Goal: Task Accomplishment & Management: Use online tool/utility

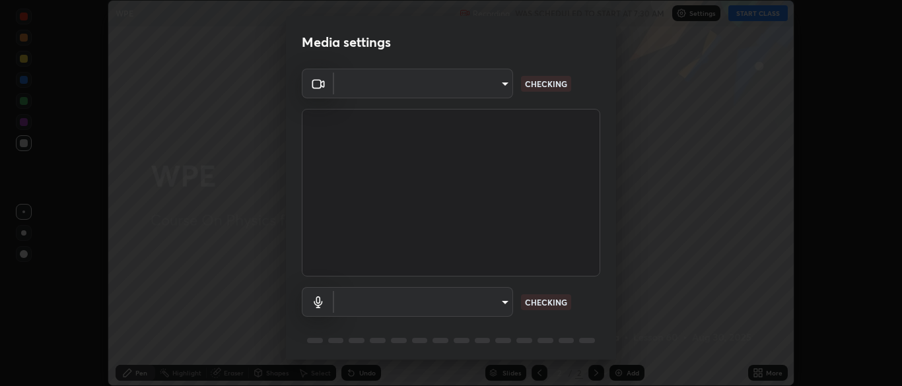
scroll to position [386, 902]
type input "7313fd45585aed834b6f1a7d948f9442f2d18b60722b63004f182b92f655e9b8"
type input "default"
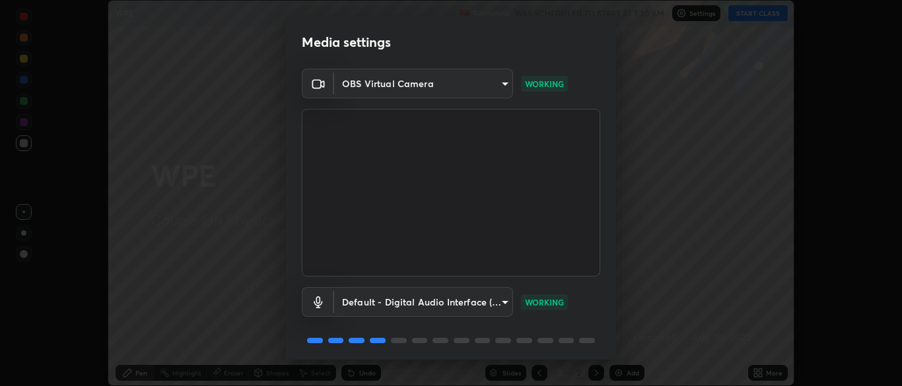
scroll to position [47, 0]
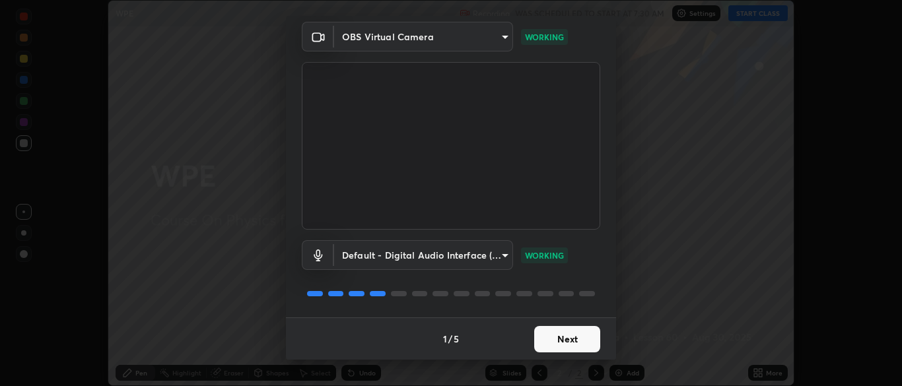
click at [571, 341] on button "Next" at bounding box center [567, 339] width 66 height 26
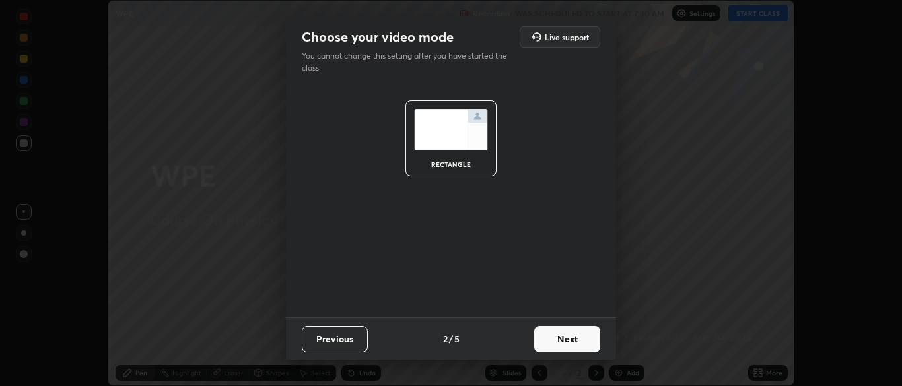
scroll to position [0, 0]
click at [575, 342] on button "Next" at bounding box center [567, 339] width 66 height 26
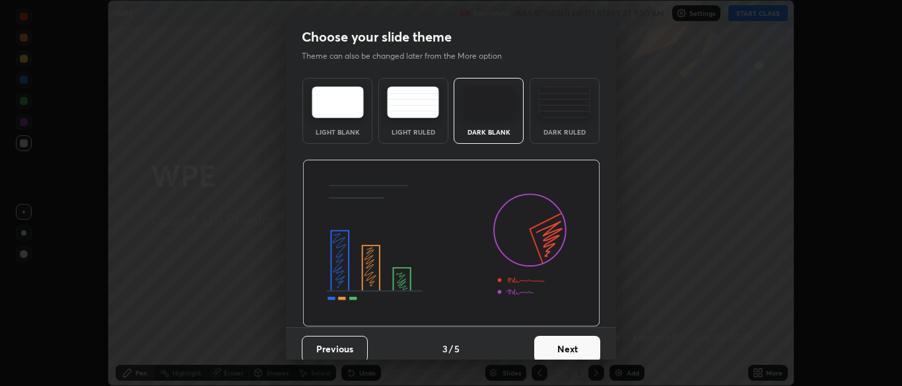
click at [587, 340] on button "Next" at bounding box center [567, 349] width 66 height 26
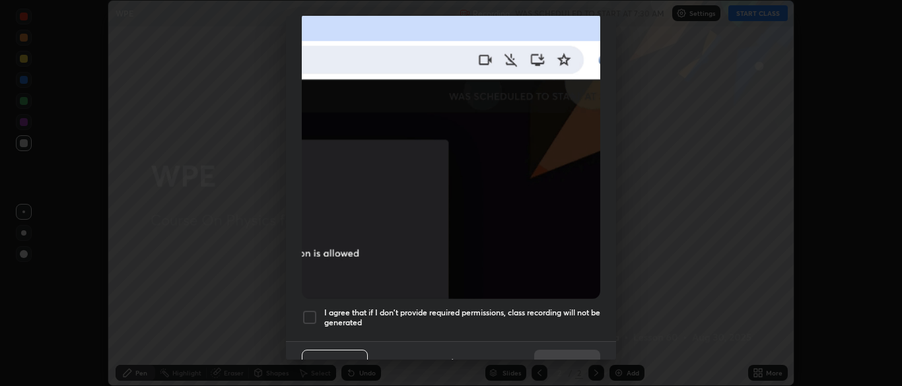
scroll to position [304, 0]
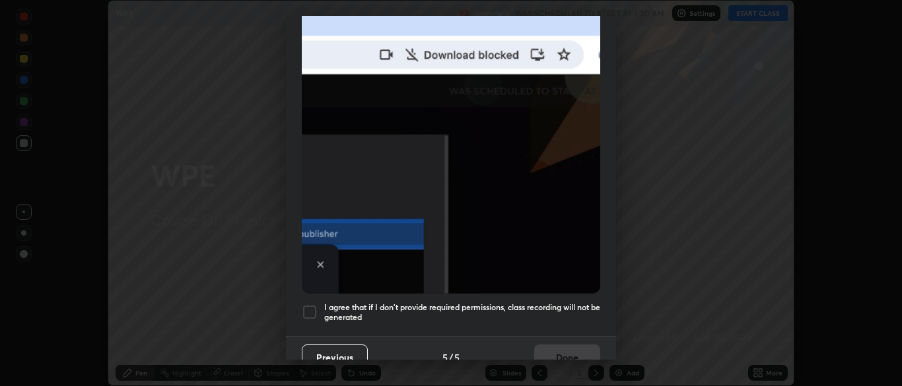
click at [308, 304] on div at bounding box center [310, 312] width 16 height 16
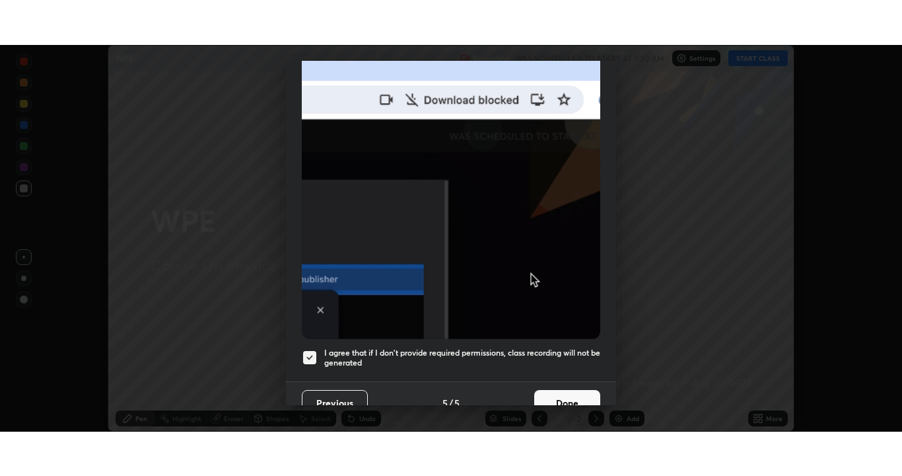
scroll to position [316, 0]
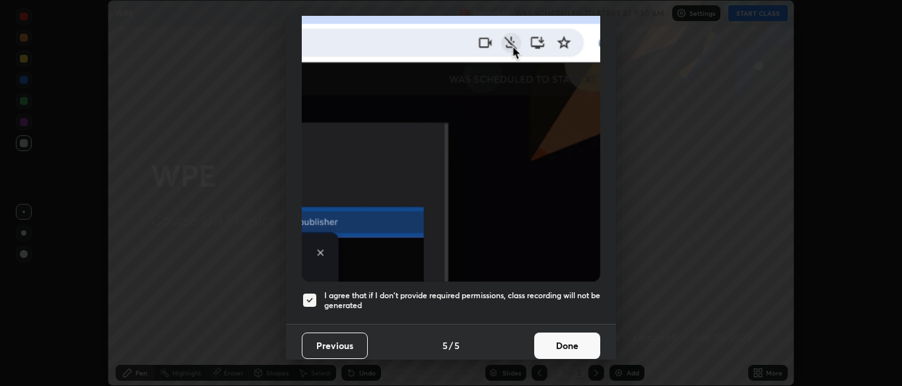
click at [559, 340] on button "Done" at bounding box center [567, 346] width 66 height 26
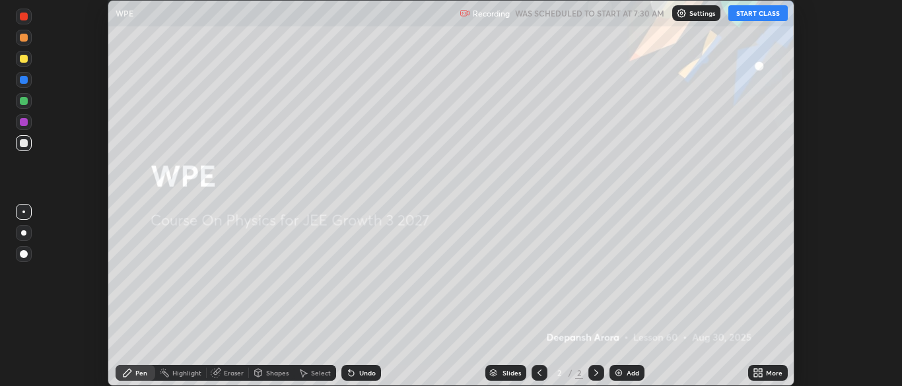
click at [754, 11] on button "START CLASS" at bounding box center [758, 13] width 59 height 16
click at [769, 375] on div "More" at bounding box center [774, 373] width 17 height 7
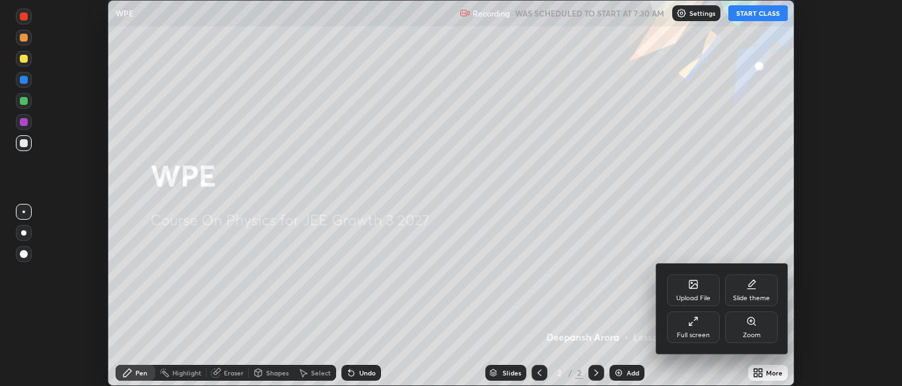
click at [707, 328] on div "Full screen" at bounding box center [693, 328] width 53 height 32
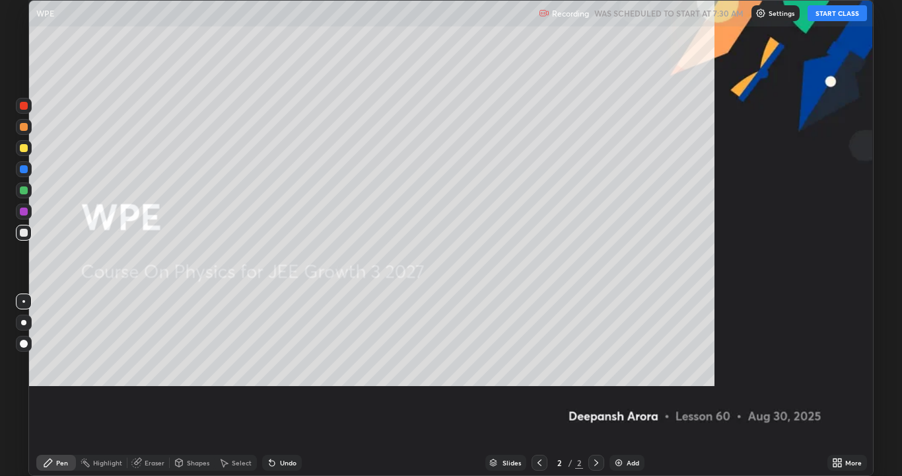
scroll to position [476, 902]
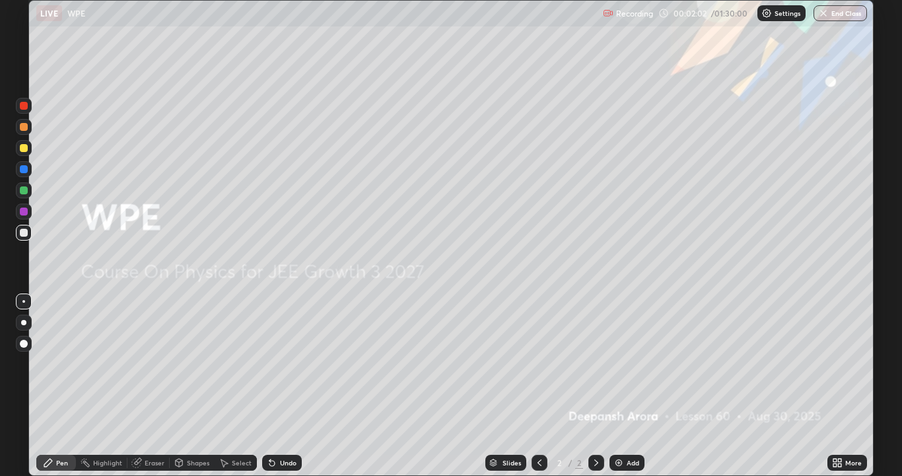
click at [194, 386] on div "Shapes" at bounding box center [198, 462] width 22 height 7
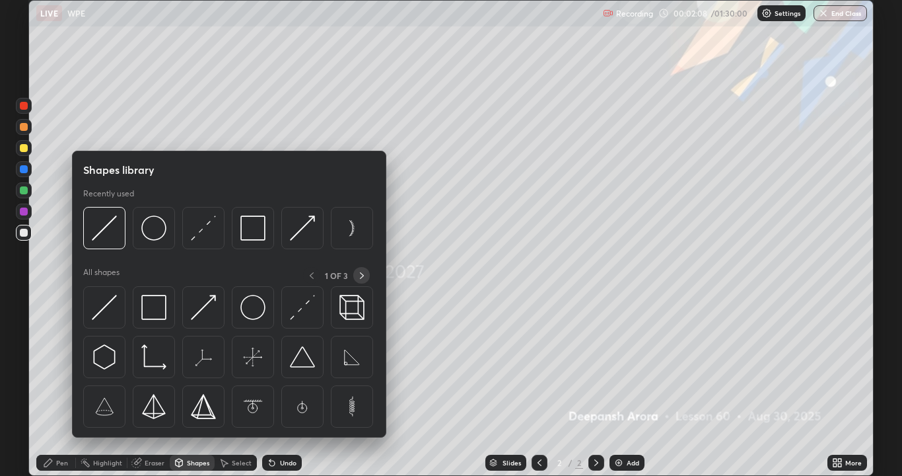
click at [361, 275] on icon at bounding box center [362, 275] width 11 height 11
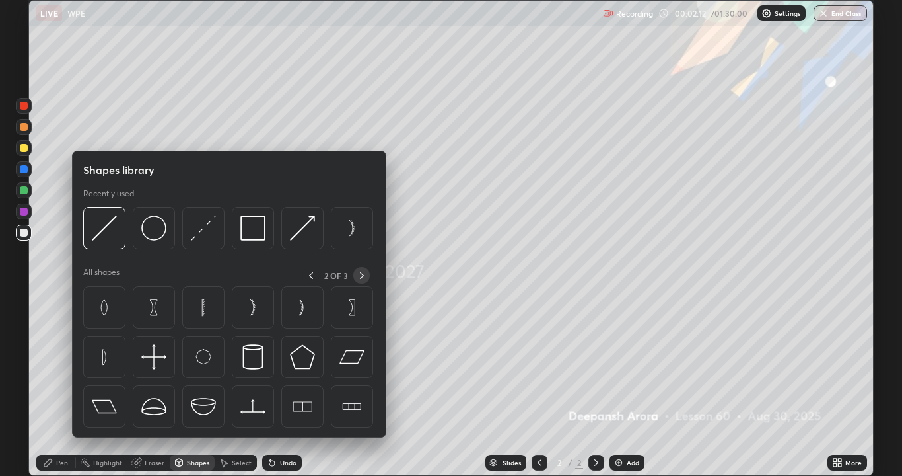
click at [367, 281] on div at bounding box center [361, 275] width 17 height 17
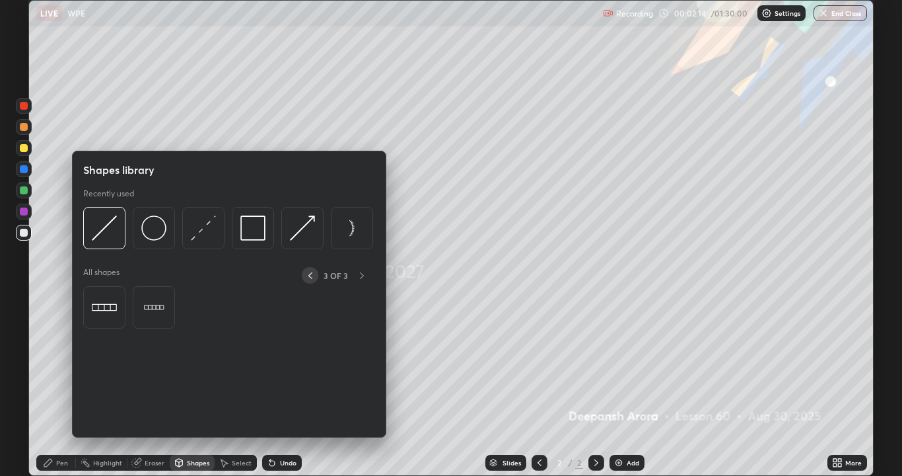
click at [310, 275] on icon at bounding box center [310, 275] width 11 height 11
click at [310, 275] on icon at bounding box center [311, 275] width 11 height 11
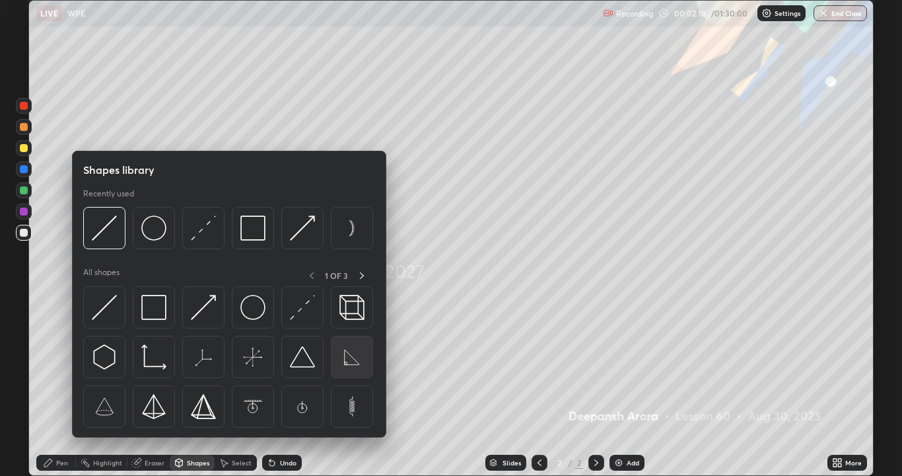
click at [355, 355] on img at bounding box center [351, 356] width 25 height 25
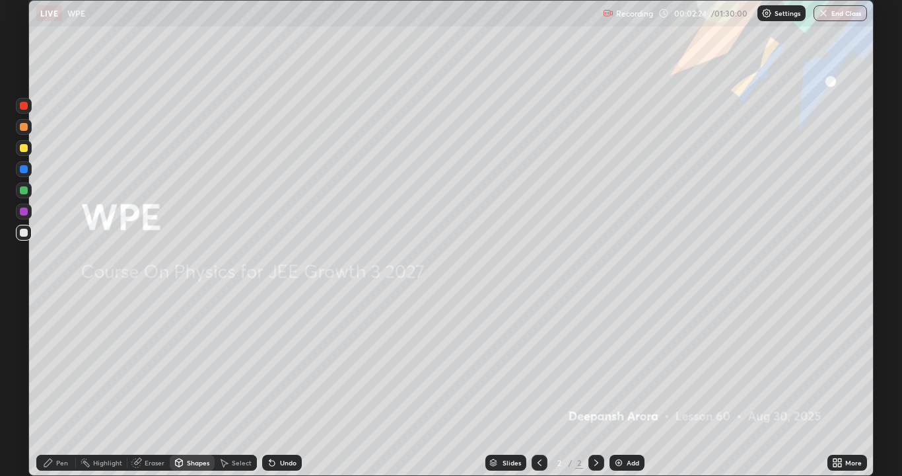
click at [66, 386] on div "Pen" at bounding box center [62, 462] width 12 height 7
click at [26, 146] on div at bounding box center [24, 148] width 8 height 8
click at [26, 216] on div at bounding box center [24, 211] width 16 height 16
click at [24, 190] on div at bounding box center [24, 190] width 8 height 8
click at [26, 230] on div at bounding box center [24, 233] width 8 height 8
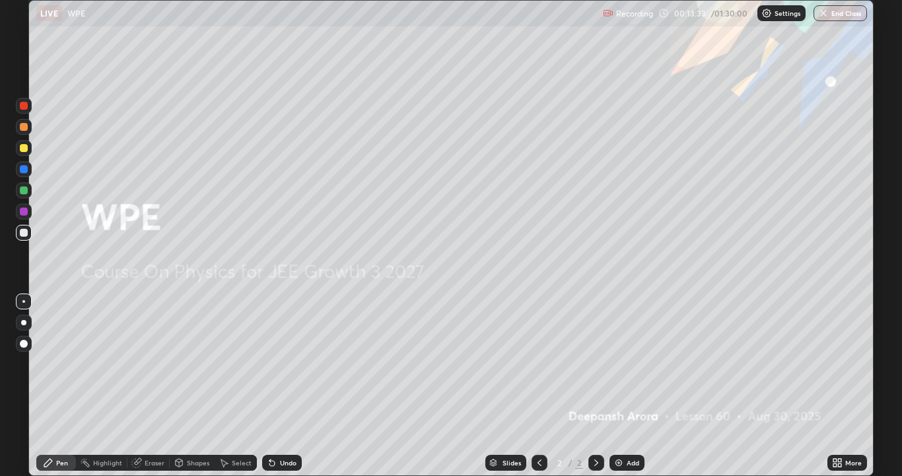
click at [625, 386] on div "Add" at bounding box center [627, 462] width 35 height 16
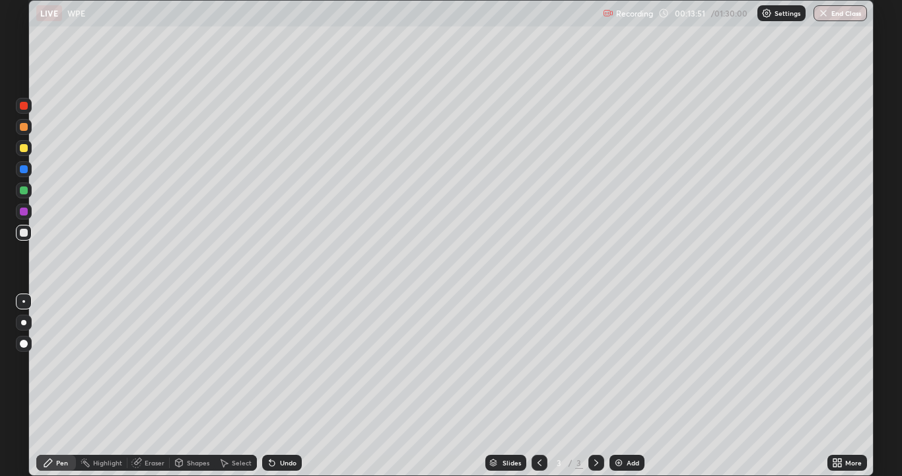
click at [26, 149] on div at bounding box center [24, 148] width 8 height 8
click at [30, 190] on div at bounding box center [24, 190] width 16 height 16
click at [629, 386] on div "Add" at bounding box center [627, 462] width 35 height 16
click at [24, 231] on div at bounding box center [24, 233] width 8 height 8
click at [24, 148] on div at bounding box center [24, 148] width 8 height 8
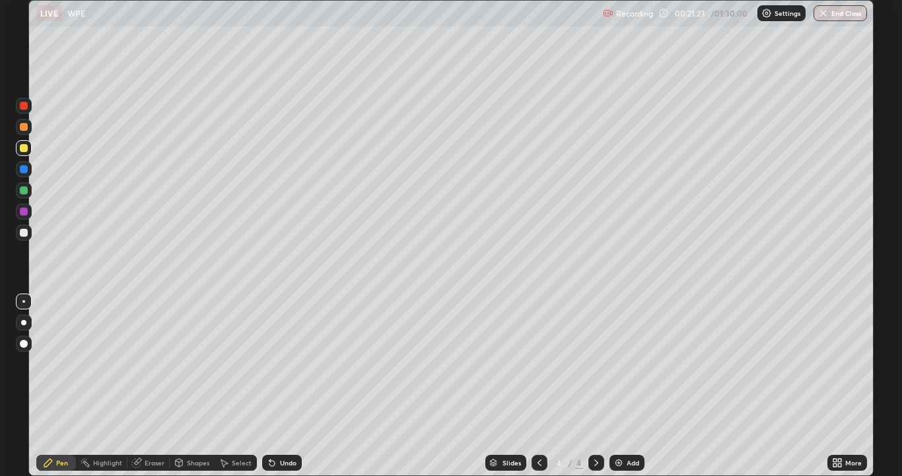
click at [186, 386] on div "Shapes" at bounding box center [192, 462] width 45 height 16
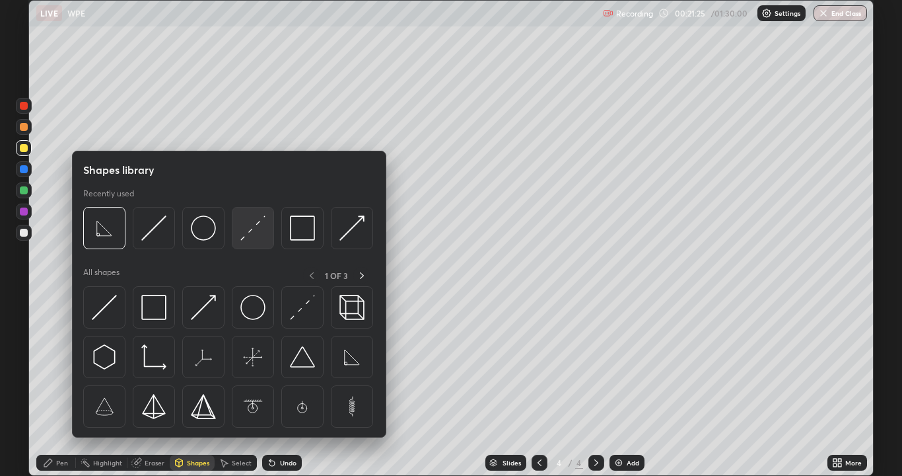
click at [246, 236] on img at bounding box center [252, 227] width 25 height 25
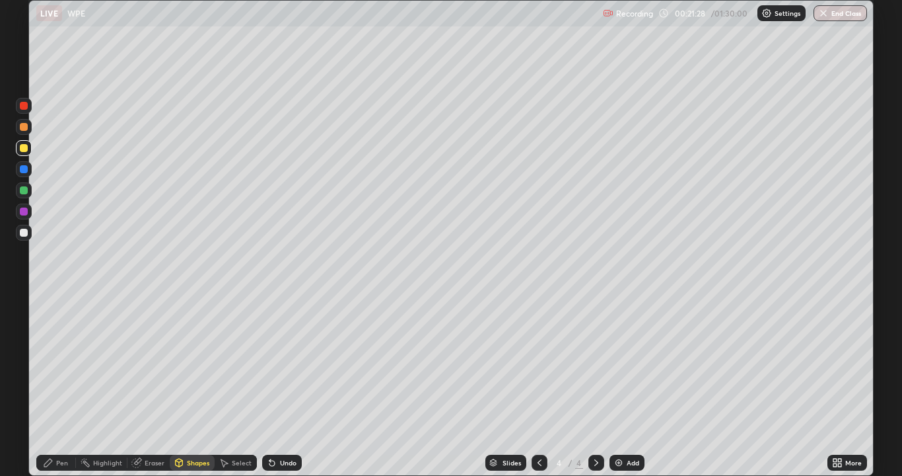
click at [59, 386] on div "Pen" at bounding box center [56, 462] width 40 height 16
click at [26, 128] on div at bounding box center [24, 127] width 8 height 8
click at [24, 190] on div at bounding box center [24, 190] width 8 height 8
click at [26, 233] on div at bounding box center [24, 233] width 8 height 8
click at [285, 386] on div "Undo" at bounding box center [288, 462] width 17 height 7
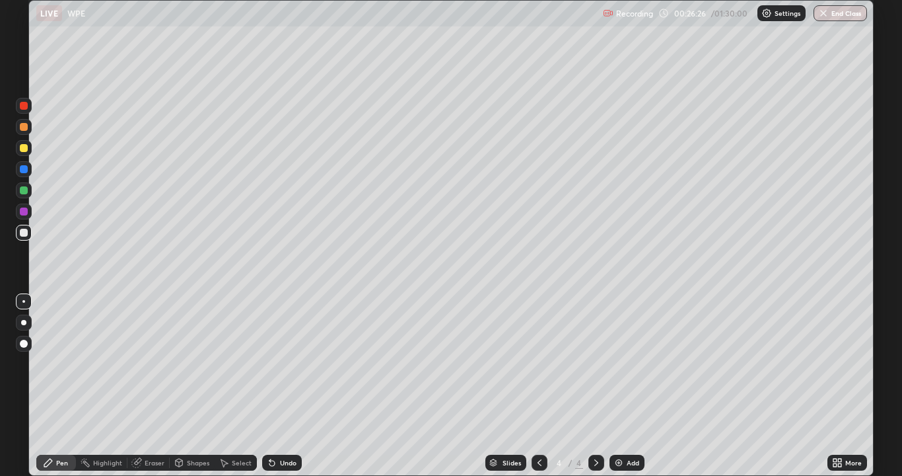
click at [293, 386] on div "Undo" at bounding box center [282, 462] width 40 height 16
click at [294, 386] on div "Undo" at bounding box center [282, 462] width 40 height 16
click at [296, 386] on div "Undo" at bounding box center [279, 462] width 45 height 26
click at [296, 386] on div "Undo" at bounding box center [282, 462] width 40 height 16
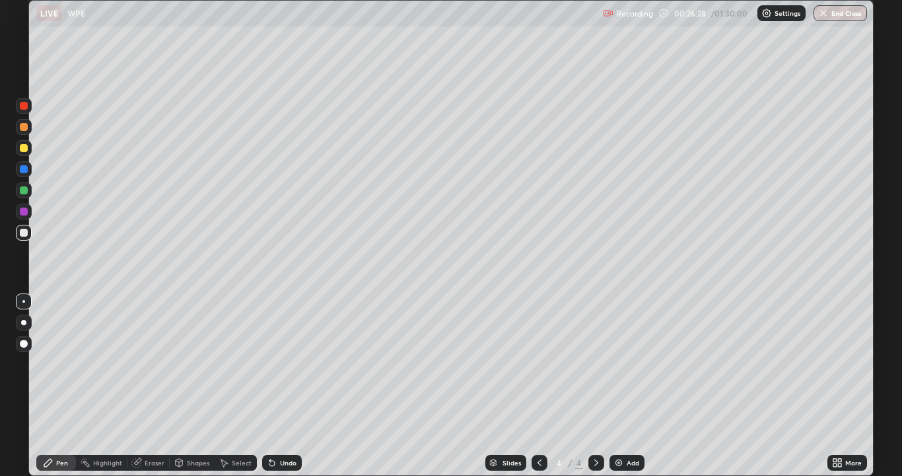
click at [295, 386] on div "Undo" at bounding box center [282, 462] width 40 height 16
click at [298, 386] on div "Undo" at bounding box center [282, 462] width 40 height 16
click at [745, 386] on div "Slides 4 / 4 Add" at bounding box center [565, 462] width 526 height 26
click at [627, 386] on div "Add" at bounding box center [633, 462] width 13 height 7
click at [30, 148] on div at bounding box center [24, 148] width 16 height 16
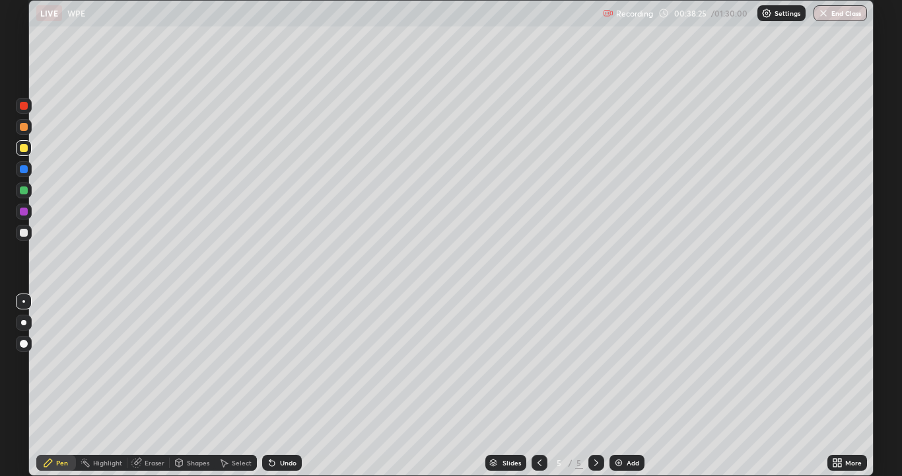
click at [639, 386] on div "Add" at bounding box center [627, 462] width 35 height 16
click at [28, 190] on div at bounding box center [24, 190] width 16 height 16
click at [27, 147] on div at bounding box center [24, 148] width 8 height 8
click at [289, 386] on div "Undo" at bounding box center [288, 462] width 17 height 7
click at [285, 386] on div "Undo" at bounding box center [288, 462] width 17 height 7
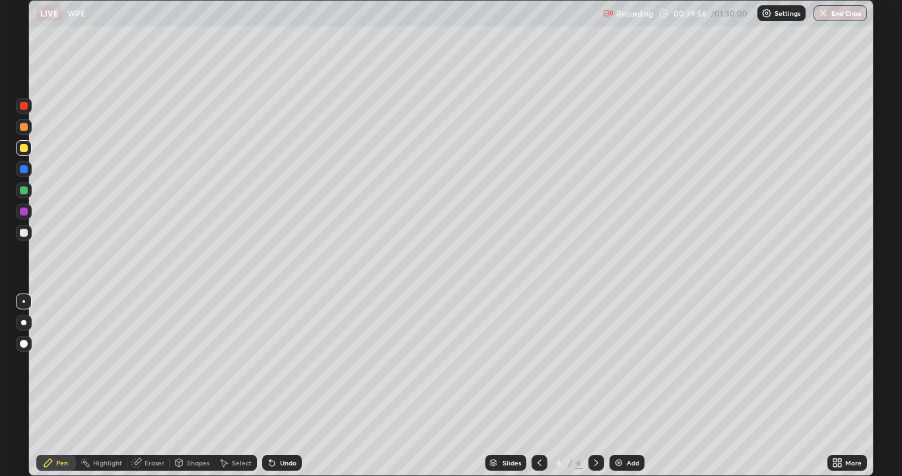
click at [283, 386] on div "Undo" at bounding box center [288, 462] width 17 height 7
click at [281, 386] on div "Undo" at bounding box center [288, 462] width 17 height 7
click at [280, 386] on div "Undo" at bounding box center [288, 462] width 17 height 7
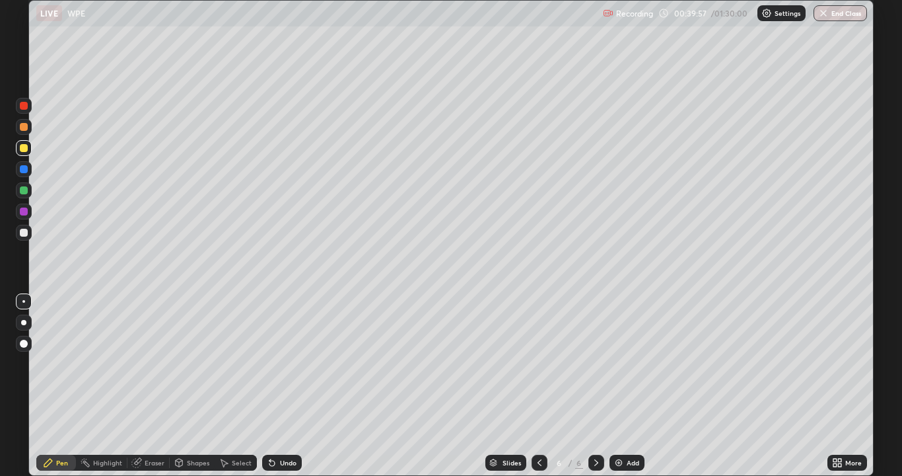
click at [277, 386] on div "Undo" at bounding box center [282, 462] width 40 height 16
click at [275, 386] on div "Undo" at bounding box center [282, 462] width 40 height 16
click at [277, 386] on div "Undo" at bounding box center [282, 462] width 40 height 16
click at [28, 190] on div at bounding box center [24, 190] width 16 height 16
click at [628, 386] on div "Add" at bounding box center [633, 462] width 13 height 7
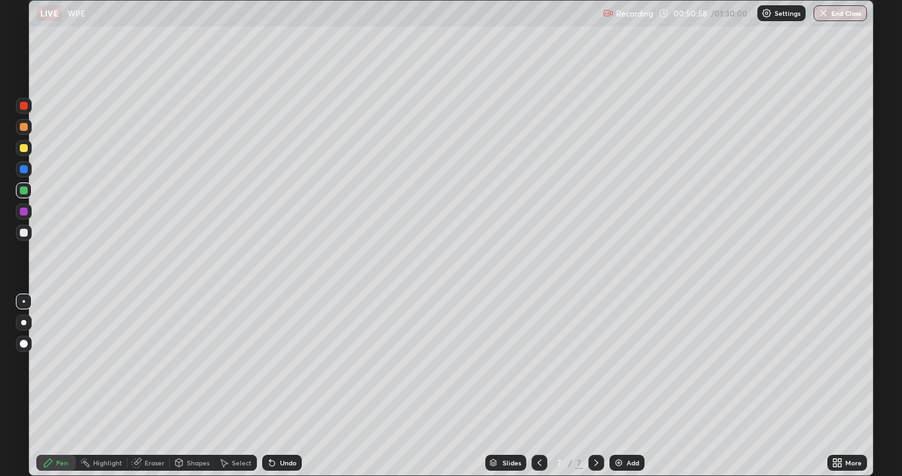
click at [27, 149] on div at bounding box center [24, 148] width 8 height 8
click at [26, 171] on div at bounding box center [24, 169] width 8 height 8
click at [29, 190] on div at bounding box center [24, 190] width 16 height 16
click at [24, 232] on div at bounding box center [24, 233] width 8 height 8
click at [629, 386] on div "Add" at bounding box center [633, 462] width 13 height 7
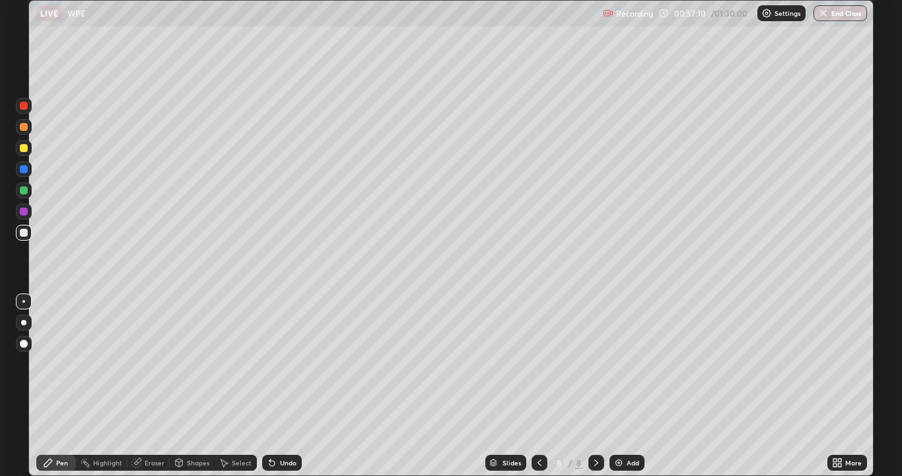
click at [29, 124] on div at bounding box center [24, 127] width 16 height 16
click at [24, 232] on div at bounding box center [24, 233] width 8 height 8
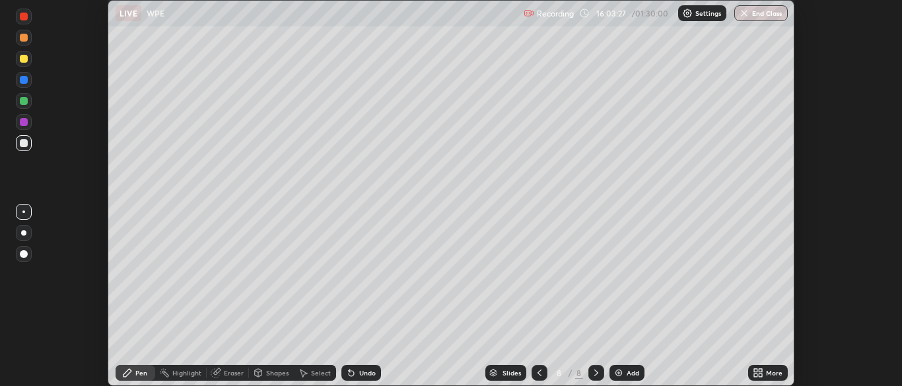
scroll to position [386, 902]
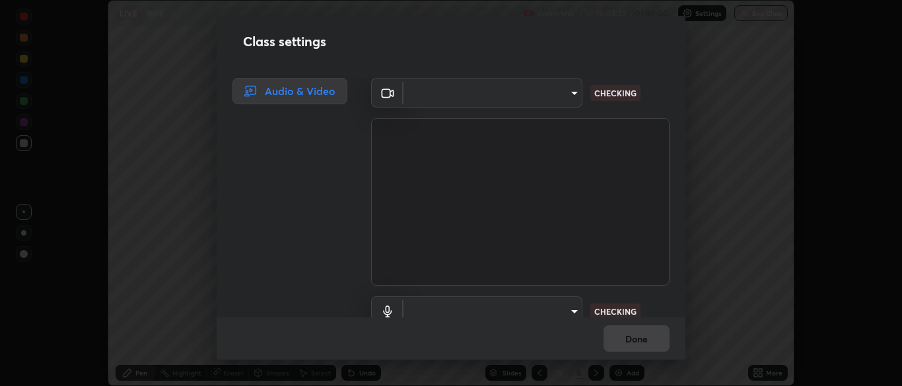
type input "7313fd45585aed834b6f1a7d948f9442f2d18b60722b63004f182b92f655e9b8"
type input "default"
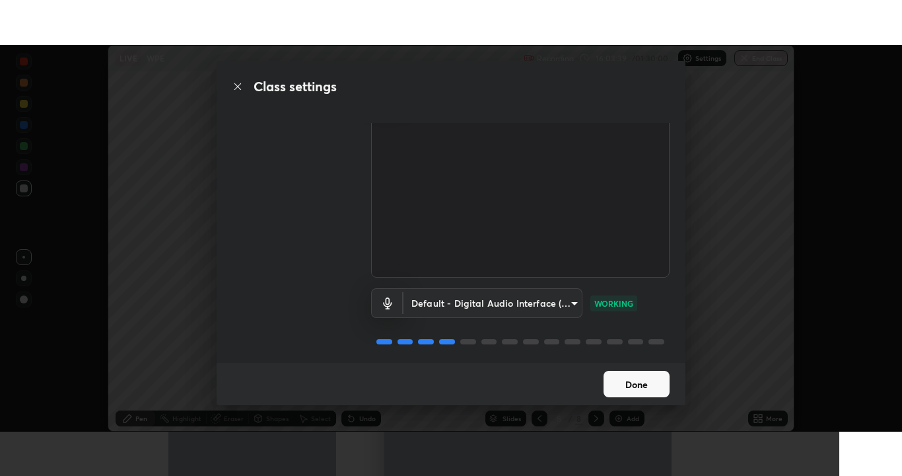
scroll to position [60, 0]
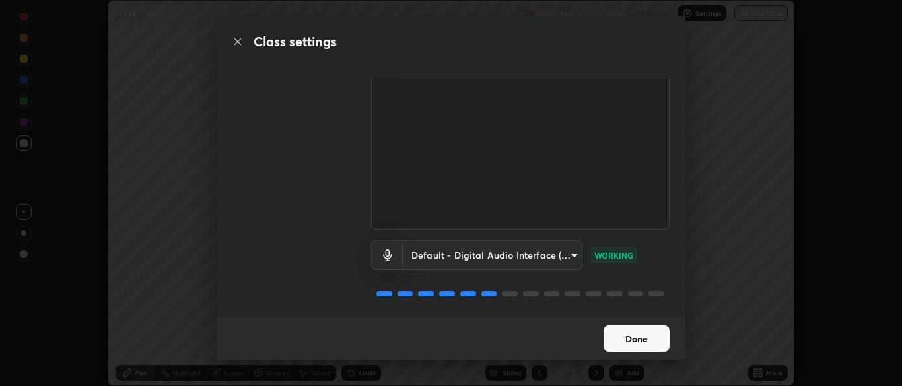
click at [610, 340] on button "Done" at bounding box center [637, 339] width 66 height 26
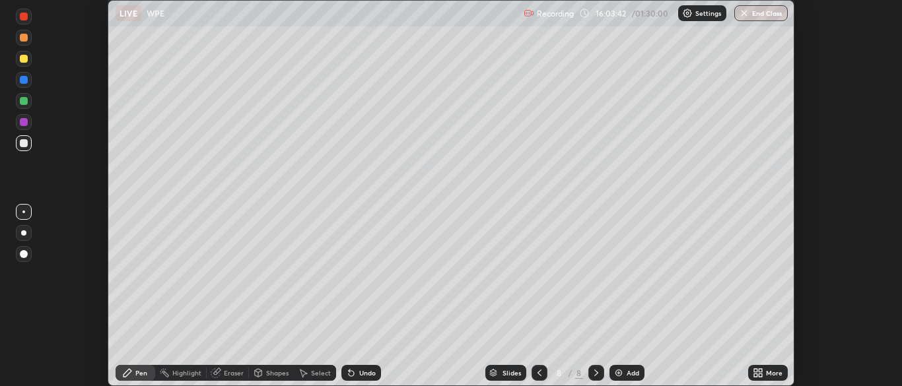
click at [764, 374] on div "More" at bounding box center [768, 373] width 40 height 16
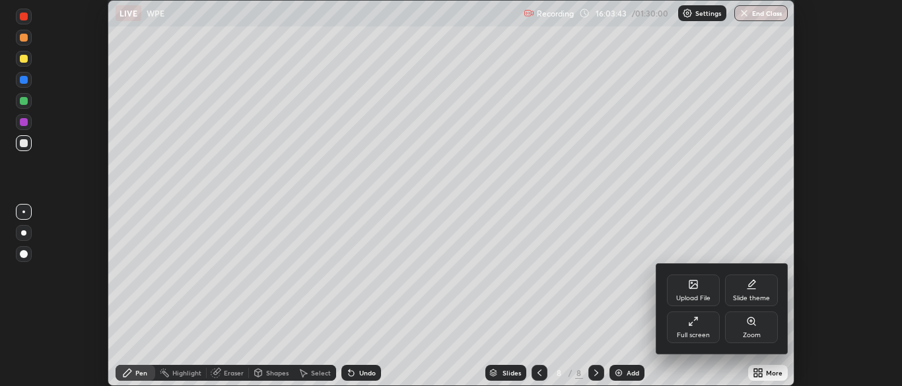
click at [687, 326] on div "Full screen" at bounding box center [693, 328] width 53 height 32
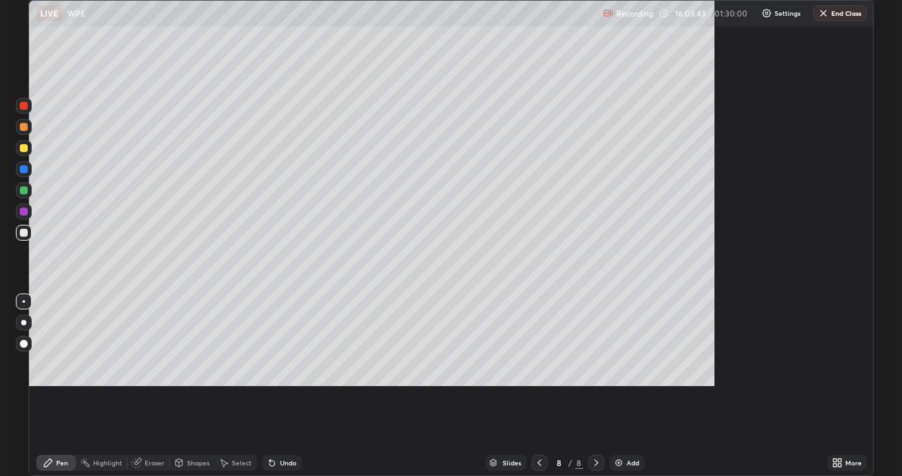
scroll to position [476, 902]
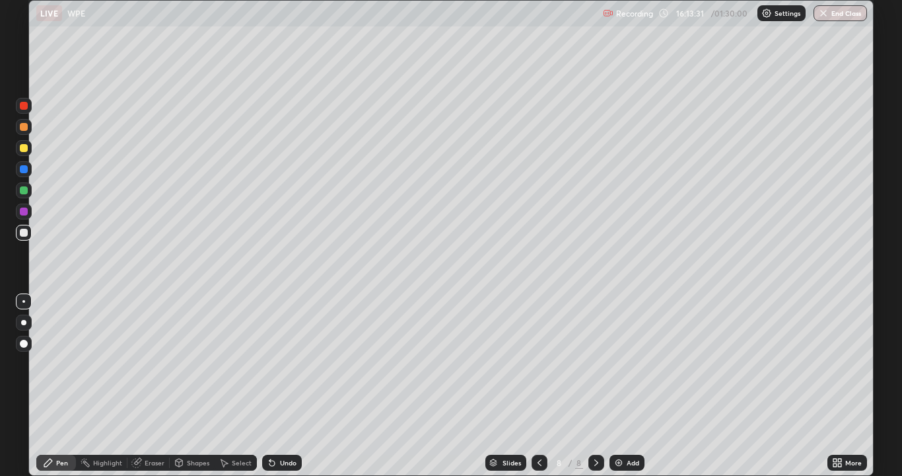
click at [847, 11] on button "End Class" at bounding box center [840, 13] width 53 height 16
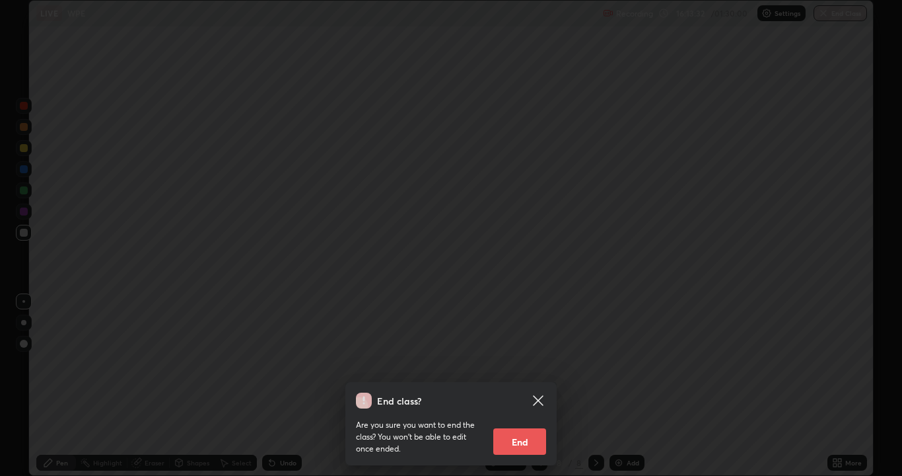
click at [539, 386] on button "End" at bounding box center [519, 441] width 53 height 26
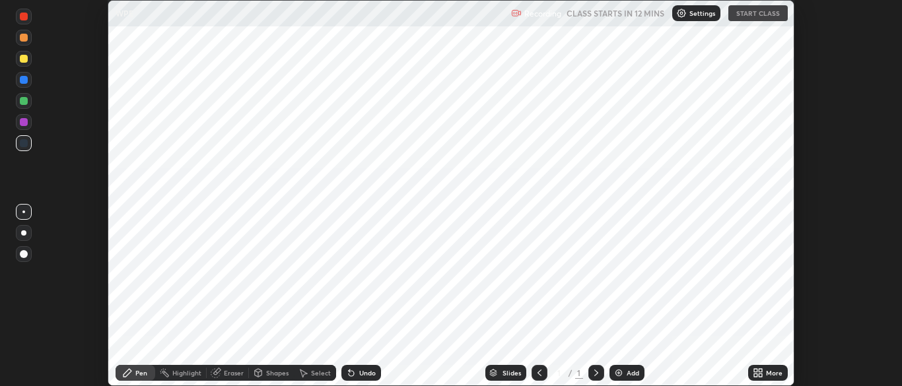
scroll to position [386, 902]
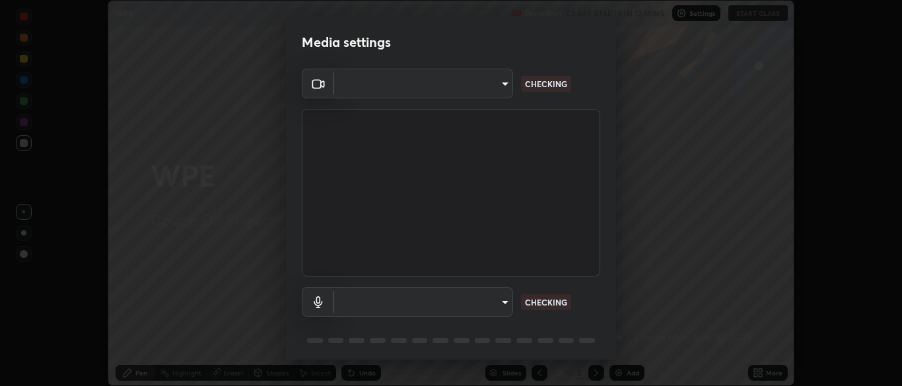
type input "7313fd45585aed834b6f1a7d948f9442f2d18b60722b63004f182b92f655e9b8"
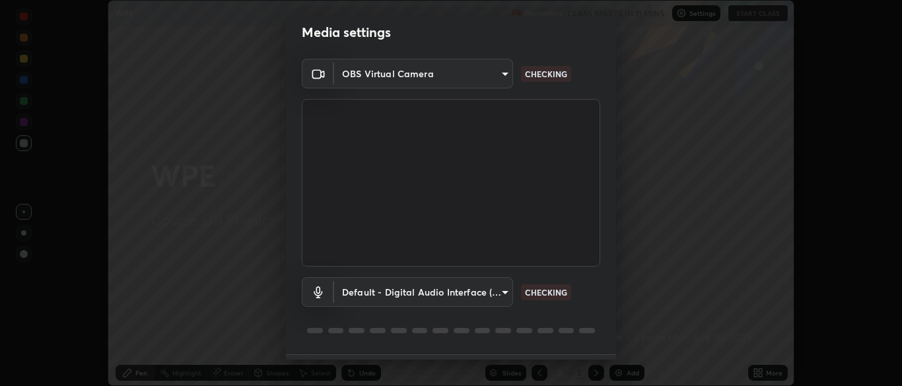
scroll to position [47, 0]
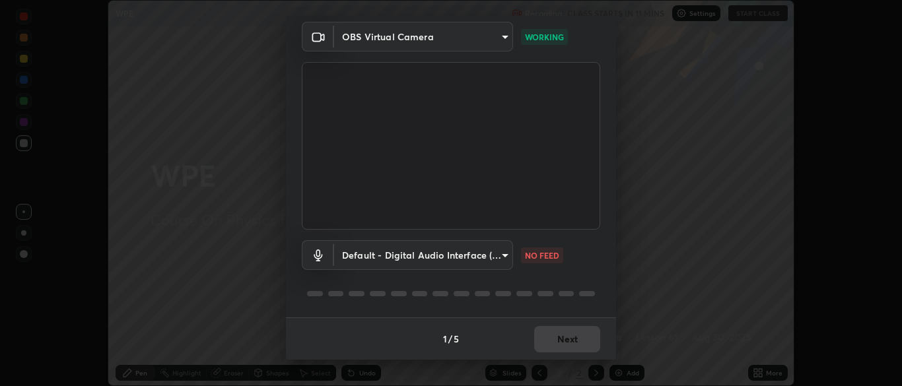
click at [501, 258] on body "Erase all WPE Recording CLASS STARTS IN 11 MINS Settings START CLASS Setting up…" at bounding box center [451, 193] width 902 height 386
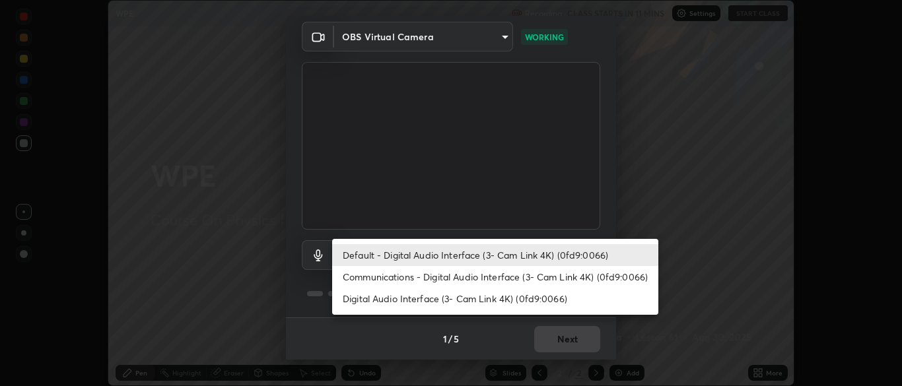
click at [520, 277] on li "Communications - Digital Audio Interface (3- Cam Link 4K) (0fd9:0066)" at bounding box center [495, 277] width 326 height 22
type input "communications"
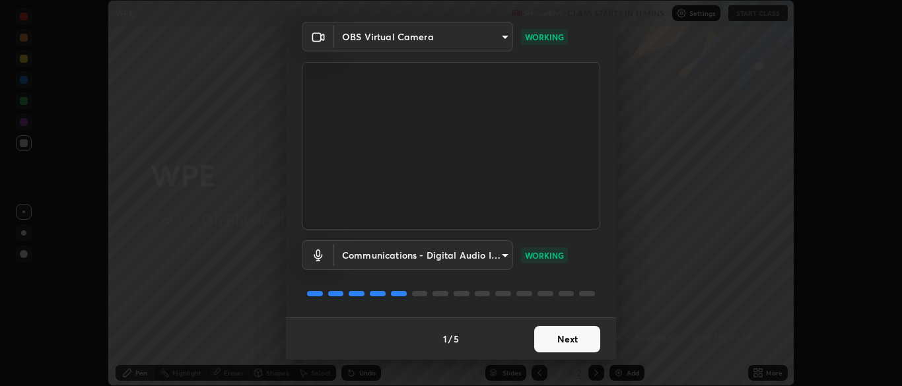
click at [577, 340] on button "Next" at bounding box center [567, 339] width 66 height 26
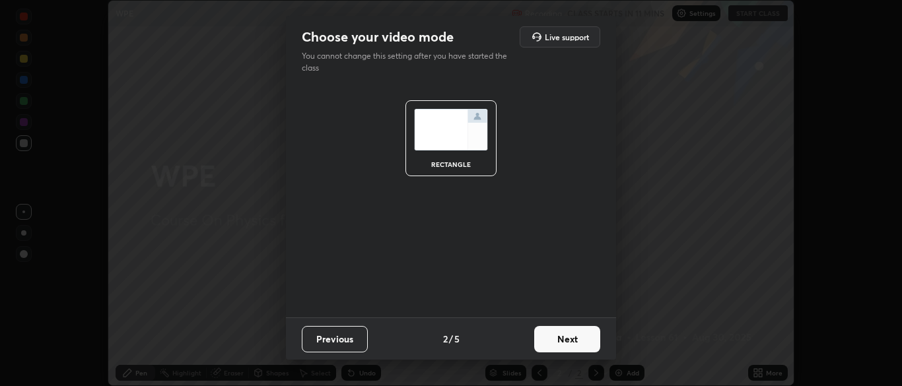
scroll to position [0, 0]
click at [582, 341] on button "Next" at bounding box center [567, 339] width 66 height 26
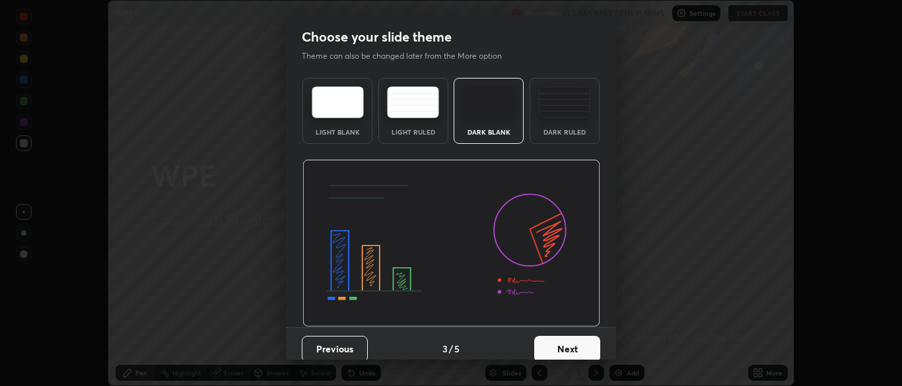
click at [589, 344] on button "Next" at bounding box center [567, 349] width 66 height 26
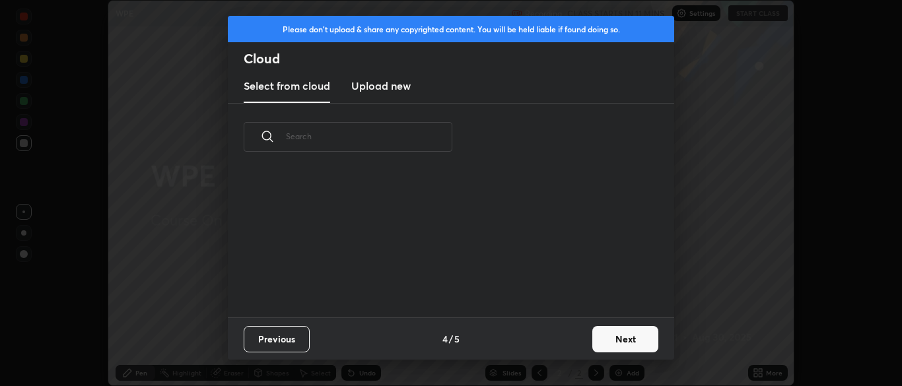
click at [594, 343] on button "Next" at bounding box center [625, 339] width 66 height 26
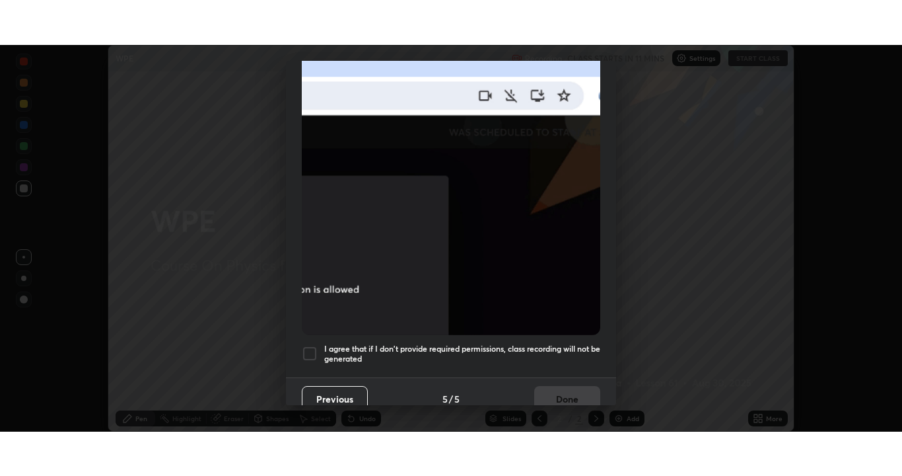
scroll to position [316, 0]
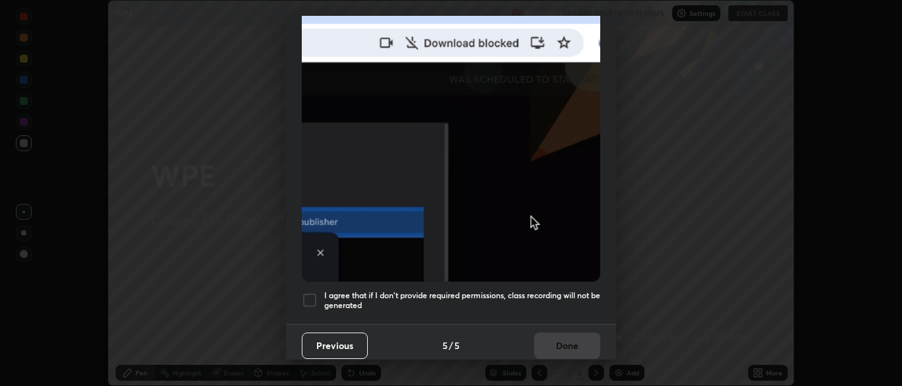
click at [314, 293] on div at bounding box center [310, 301] width 16 height 16
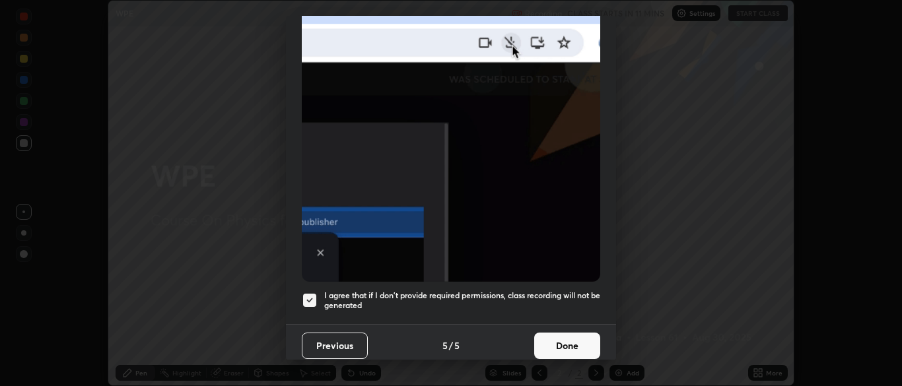
click at [563, 343] on button "Done" at bounding box center [567, 346] width 66 height 26
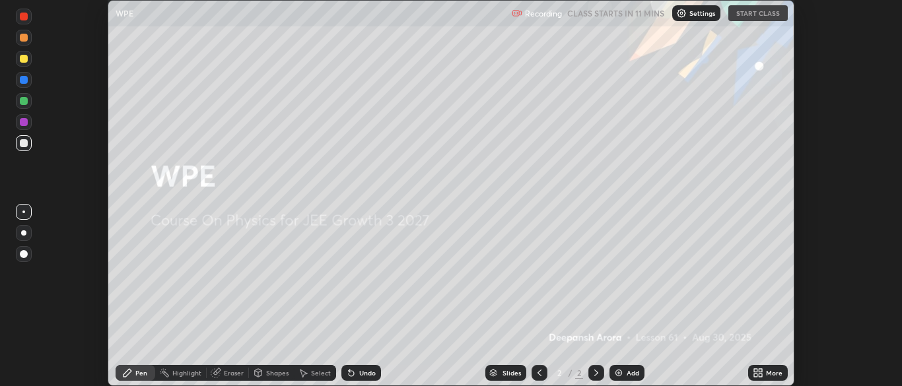
click at [775, 374] on div "More" at bounding box center [774, 373] width 17 height 7
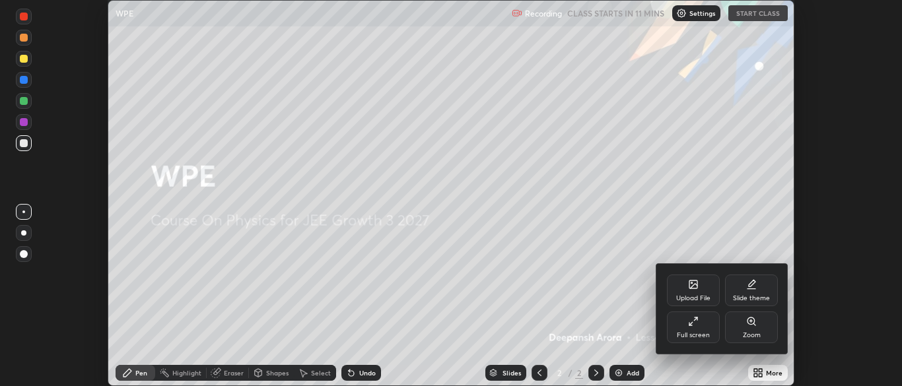
click at [703, 328] on div "Full screen" at bounding box center [693, 328] width 53 height 32
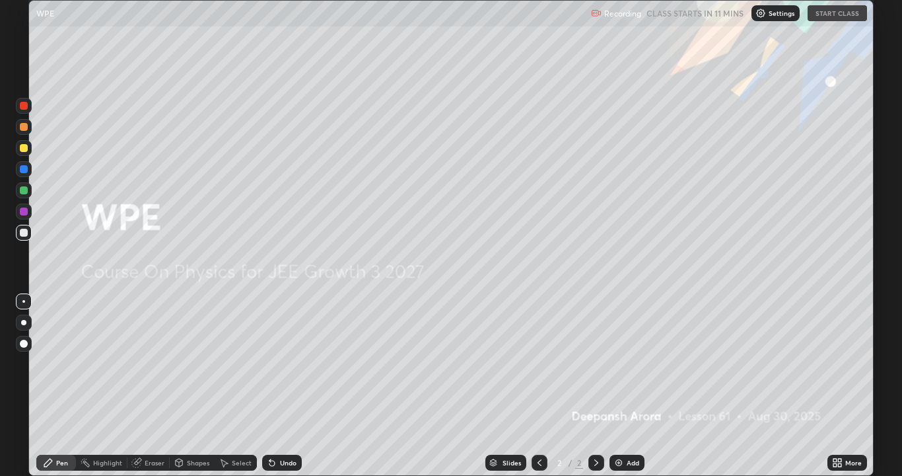
scroll to position [476, 902]
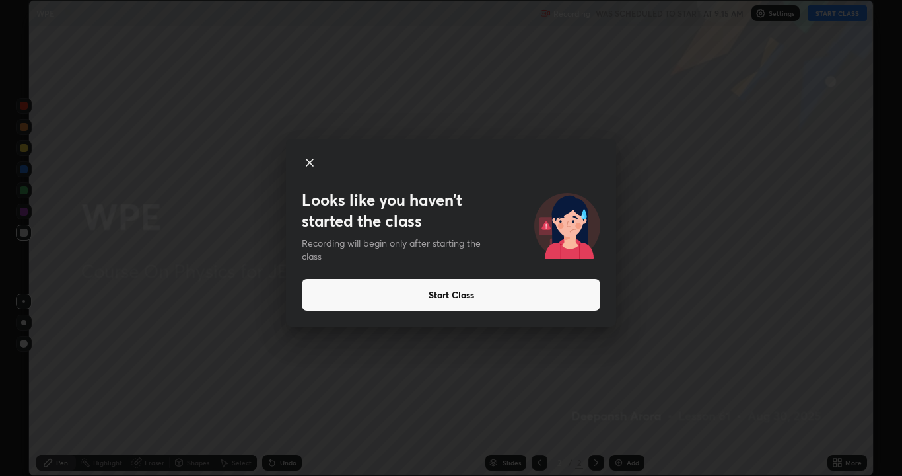
click at [569, 303] on button "Start Class" at bounding box center [451, 295] width 299 height 32
click at [483, 289] on button "Start Class" at bounding box center [451, 295] width 299 height 32
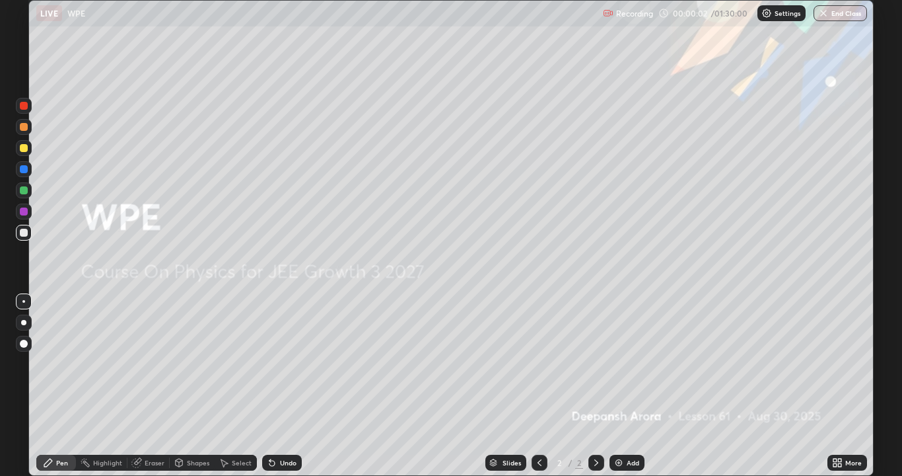
click at [846, 386] on div "More" at bounding box center [848, 462] width 40 height 16
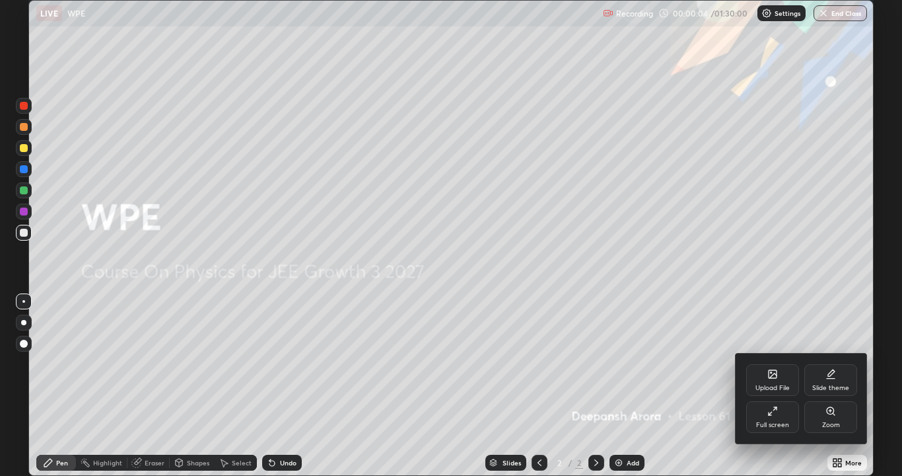
click at [609, 386] on div at bounding box center [451, 238] width 902 height 476
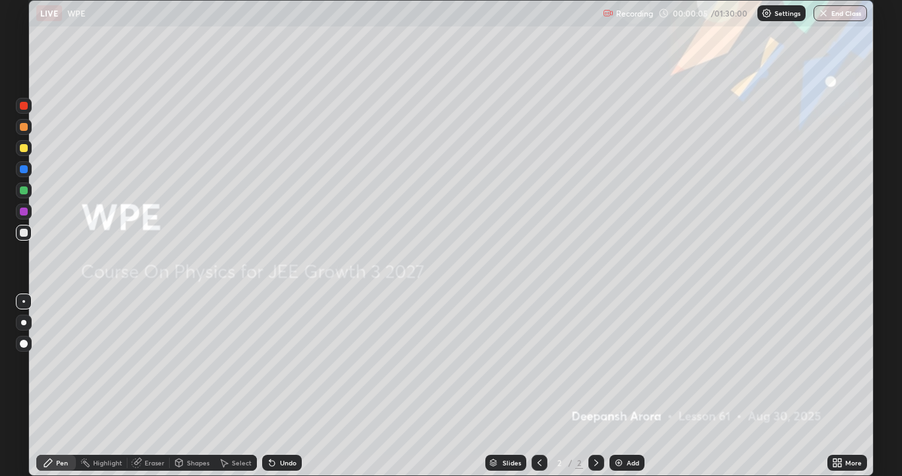
click at [616, 386] on img at bounding box center [619, 462] width 11 height 11
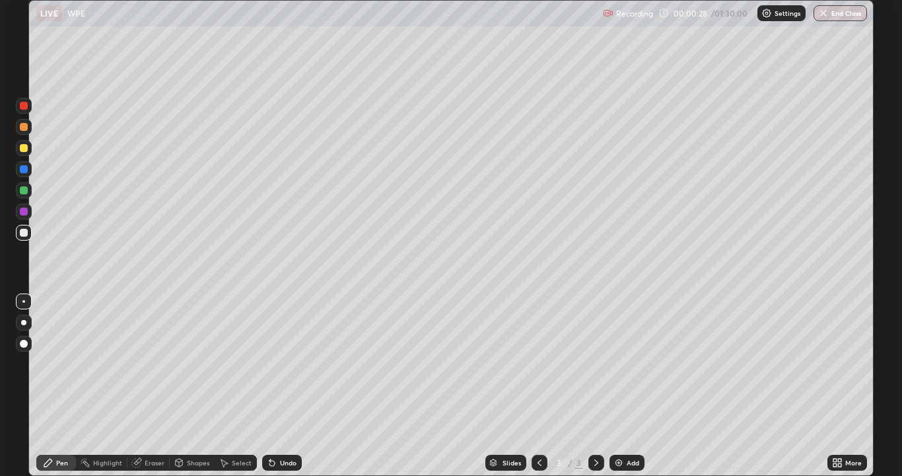
click at [30, 149] on div at bounding box center [24, 148] width 16 height 16
click at [28, 192] on div at bounding box center [24, 190] width 16 height 16
click at [26, 236] on div at bounding box center [24, 233] width 8 height 8
click at [623, 386] on div "Add" at bounding box center [627, 462] width 35 height 16
click at [25, 152] on div at bounding box center [24, 148] width 16 height 16
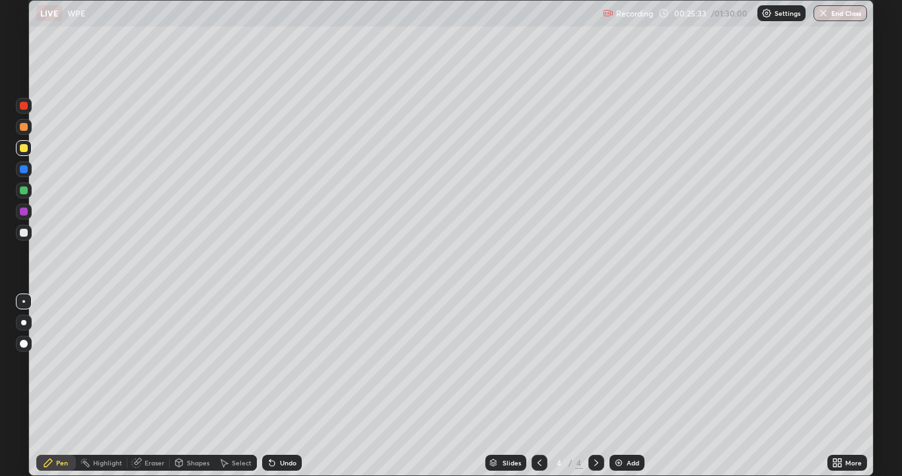
click at [28, 189] on div at bounding box center [24, 190] width 16 height 16
click at [30, 148] on div at bounding box center [24, 148] width 16 height 16
click at [24, 232] on div at bounding box center [24, 233] width 8 height 8
click at [24, 147] on div at bounding box center [24, 148] width 8 height 8
click at [28, 234] on div at bounding box center [24, 233] width 16 height 16
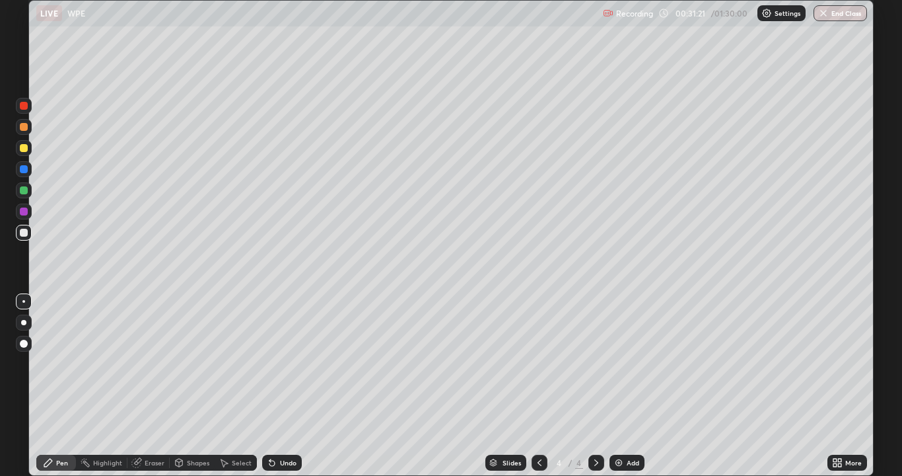
click at [27, 192] on div at bounding box center [24, 190] width 8 height 8
click at [295, 386] on div "Undo" at bounding box center [282, 462] width 40 height 16
click at [28, 232] on div at bounding box center [24, 233] width 16 height 16
click at [639, 386] on div "Add" at bounding box center [627, 462] width 35 height 16
click at [26, 151] on div at bounding box center [24, 148] width 8 height 8
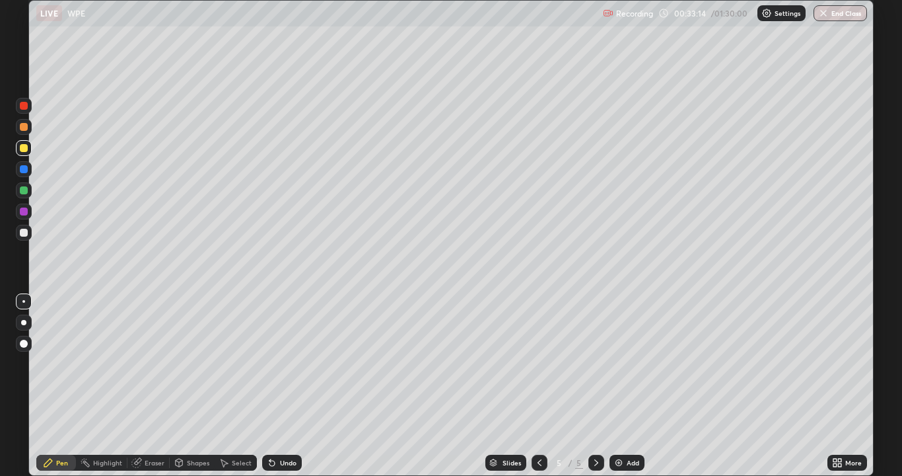
click at [299, 386] on div "Undo" at bounding box center [282, 462] width 40 height 16
click at [28, 190] on div at bounding box center [24, 190] width 16 height 16
click at [108, 386] on div "Highlight" at bounding box center [107, 462] width 29 height 7
click at [24, 386] on icon at bounding box center [24, 422] width 8 height 0
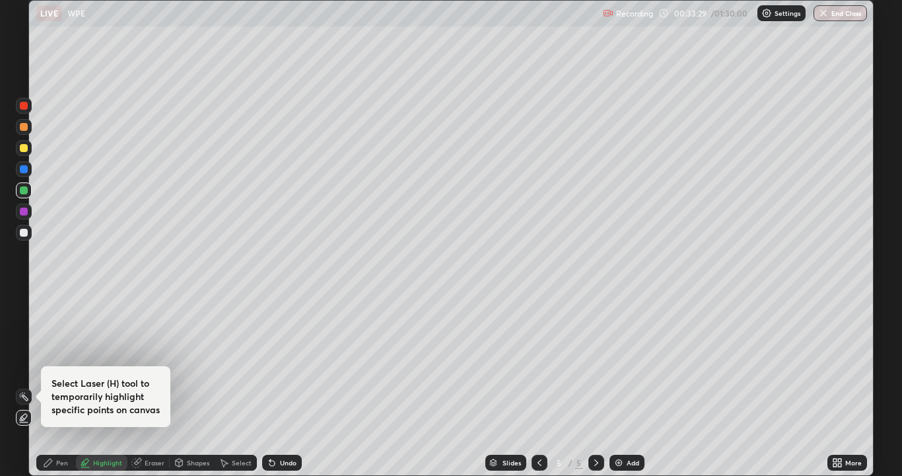
click at [66, 386] on div "Pen" at bounding box center [62, 462] width 12 height 7
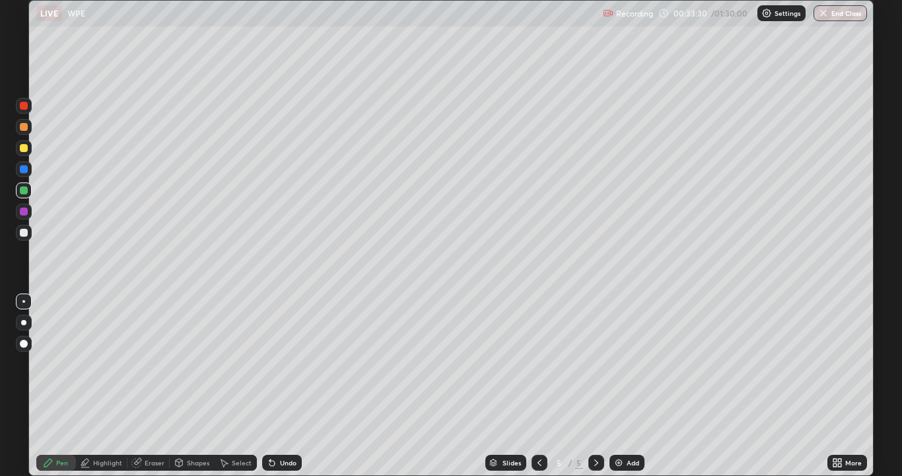
click at [30, 231] on div at bounding box center [24, 233] width 16 height 16
click at [626, 386] on div "Add" at bounding box center [627, 462] width 35 height 16
click at [30, 196] on div at bounding box center [24, 190] width 16 height 16
click at [30, 232] on div at bounding box center [24, 233] width 16 height 16
click at [541, 386] on div at bounding box center [540, 462] width 16 height 16
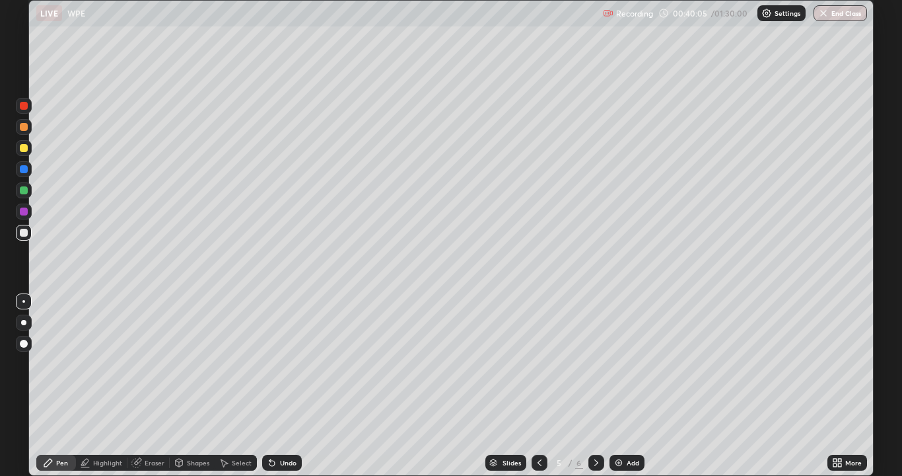
click at [544, 386] on div at bounding box center [540, 462] width 16 height 16
click at [588, 386] on div at bounding box center [596, 462] width 16 height 16
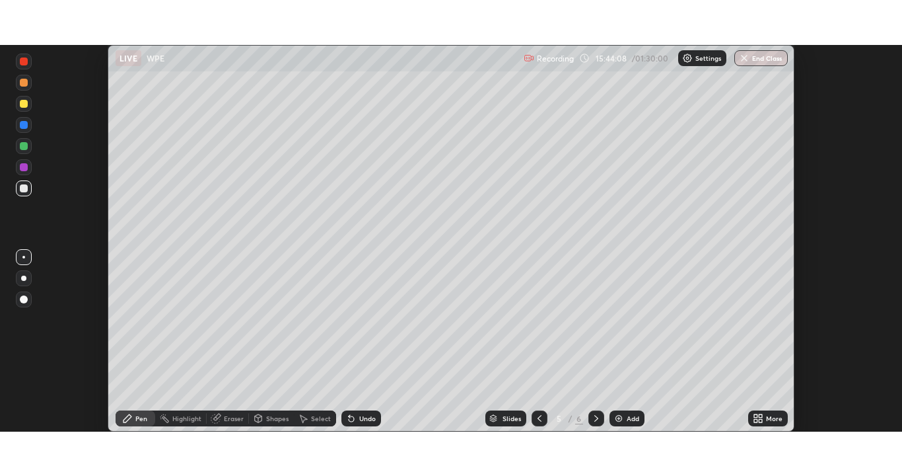
scroll to position [386, 902]
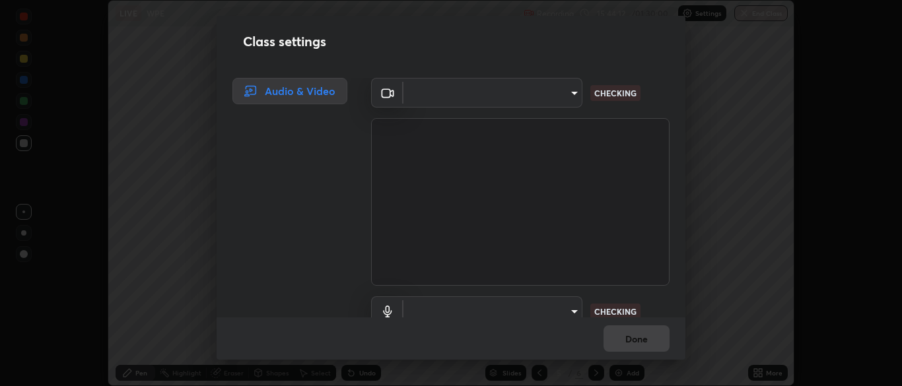
type input "7313fd45585aed834b6f1a7d948f9442f2d18b60722b63004f182b92f655e9b8"
type input "communications"
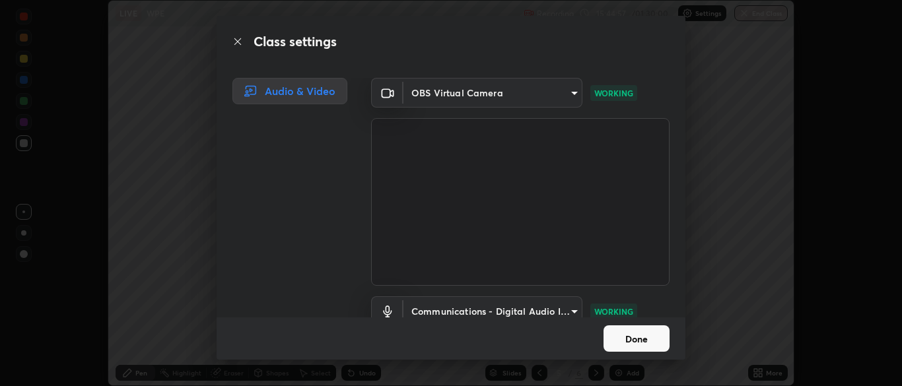
click at [633, 343] on button "Done" at bounding box center [637, 339] width 66 height 26
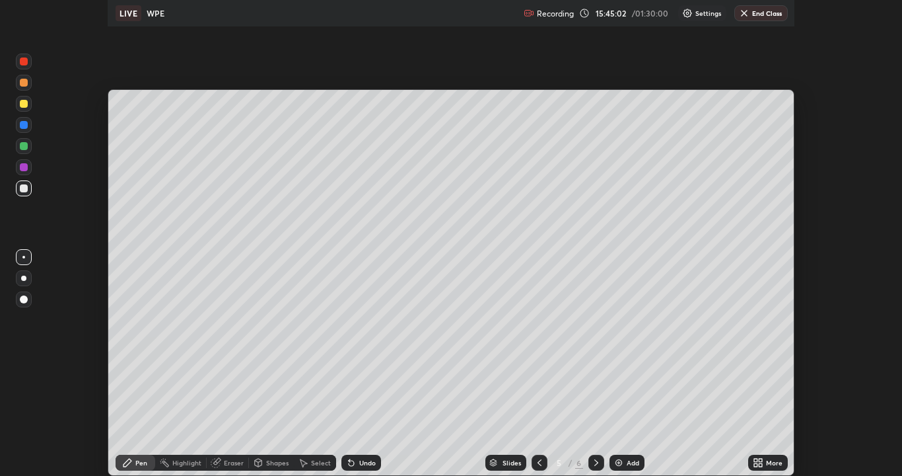
scroll to position [476, 902]
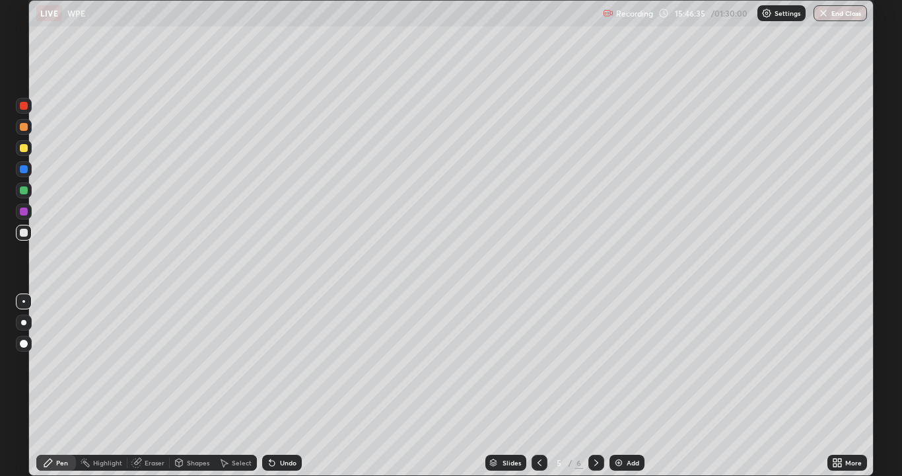
click at [538, 386] on icon at bounding box center [539, 462] width 11 height 11
click at [602, 386] on div at bounding box center [596, 462] width 16 height 16
click at [596, 386] on div at bounding box center [596, 462] width 16 height 16
click at [541, 386] on div at bounding box center [540, 462] width 16 height 16
click at [596, 386] on icon at bounding box center [596, 462] width 11 height 11
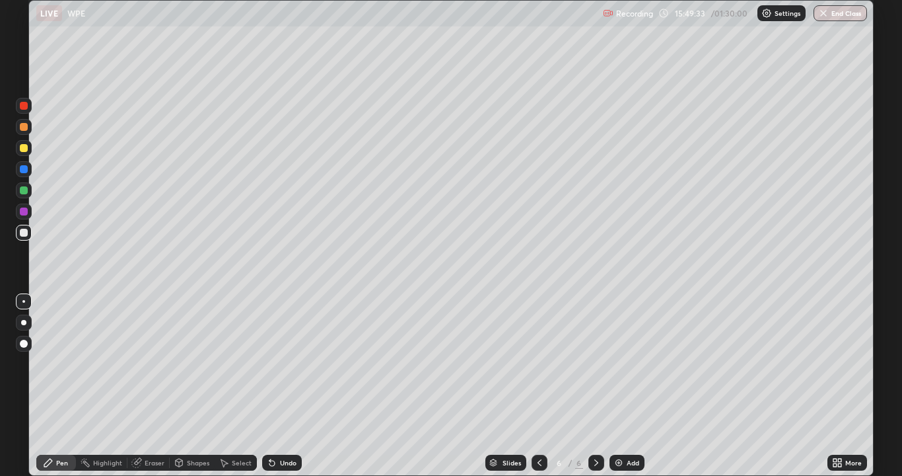
click at [536, 386] on icon at bounding box center [539, 462] width 11 height 11
click at [595, 386] on icon at bounding box center [596, 462] width 11 height 11
click at [30, 149] on div at bounding box center [24, 148] width 16 height 16
click at [292, 386] on div "Undo" at bounding box center [288, 462] width 17 height 7
click at [293, 386] on div "Undo" at bounding box center [288, 462] width 17 height 7
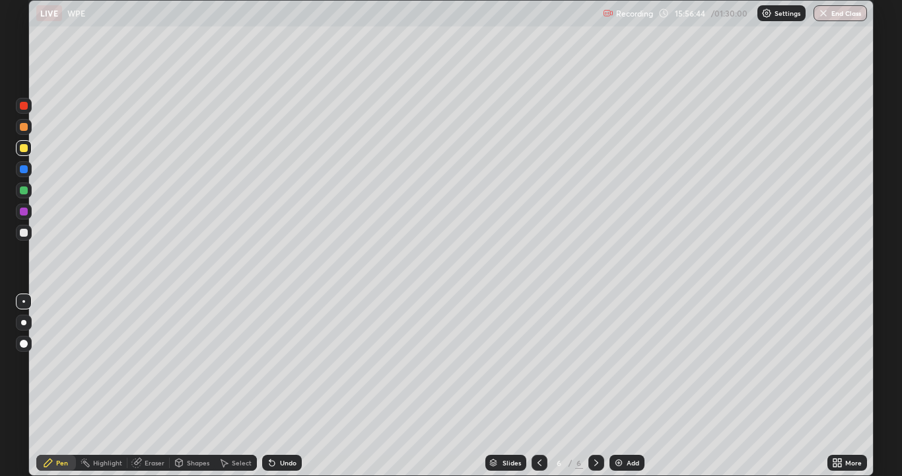
click at [286, 386] on div "Undo" at bounding box center [288, 462] width 17 height 7
click at [283, 386] on div "Undo" at bounding box center [282, 462] width 40 height 16
click at [30, 193] on div at bounding box center [24, 190] width 16 height 16
click at [629, 386] on div "Add" at bounding box center [633, 462] width 13 height 7
click at [27, 129] on div at bounding box center [24, 127] width 8 height 8
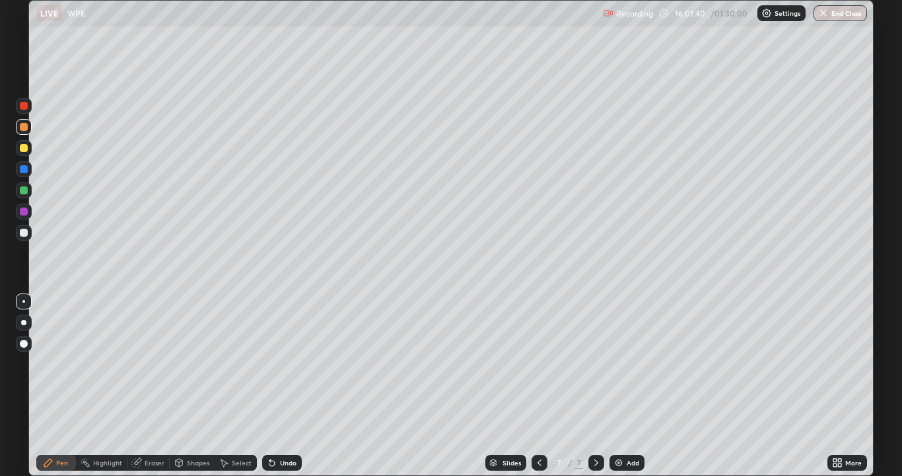
click at [24, 147] on div at bounding box center [24, 148] width 8 height 8
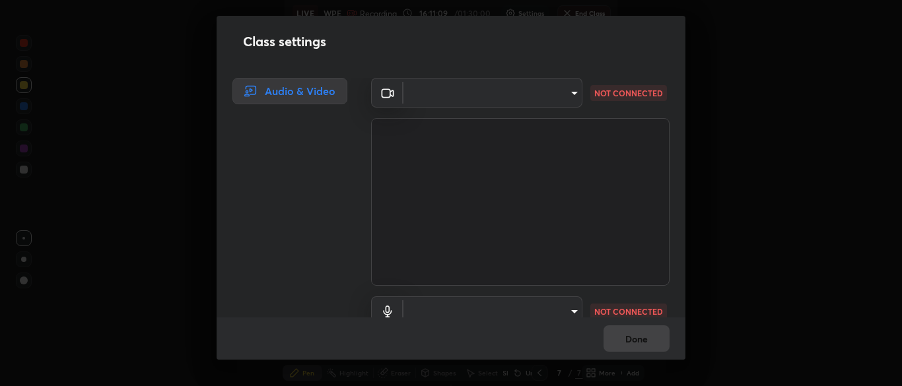
type input "7313fd45585aed834b6f1a7d948f9442f2d18b60722b63004f182b92f655e9b8"
type input "communications"
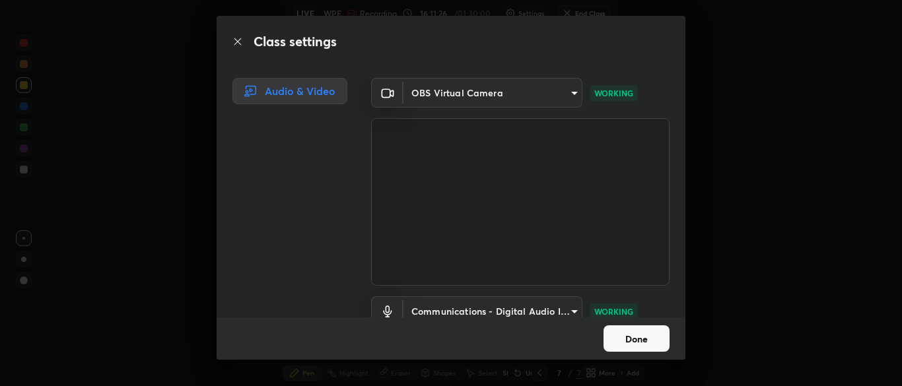
click at [651, 345] on button "Done" at bounding box center [637, 339] width 66 height 26
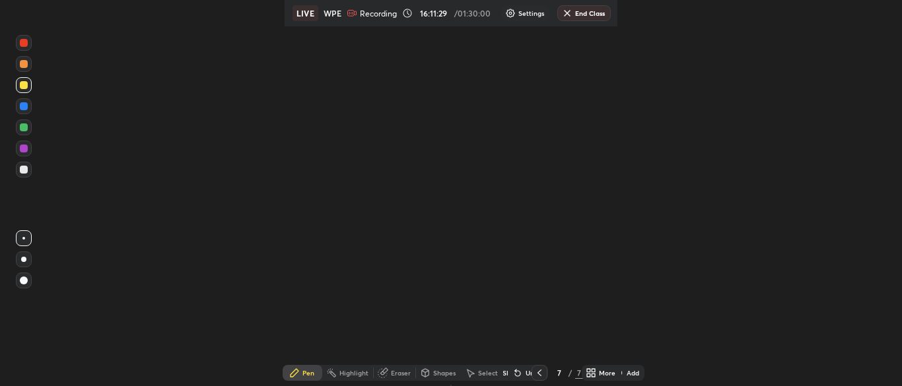
click at [575, 8] on button "End Class" at bounding box center [583, 13] width 53 height 16
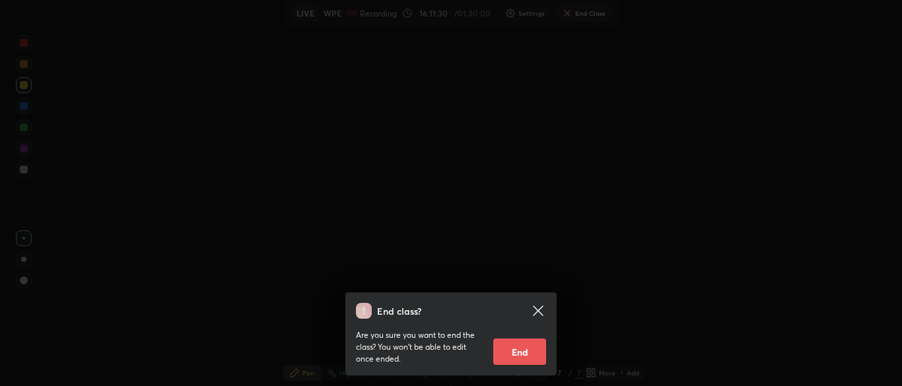
click at [535, 351] on button "End" at bounding box center [519, 352] width 53 height 26
